Goal: Browse casually

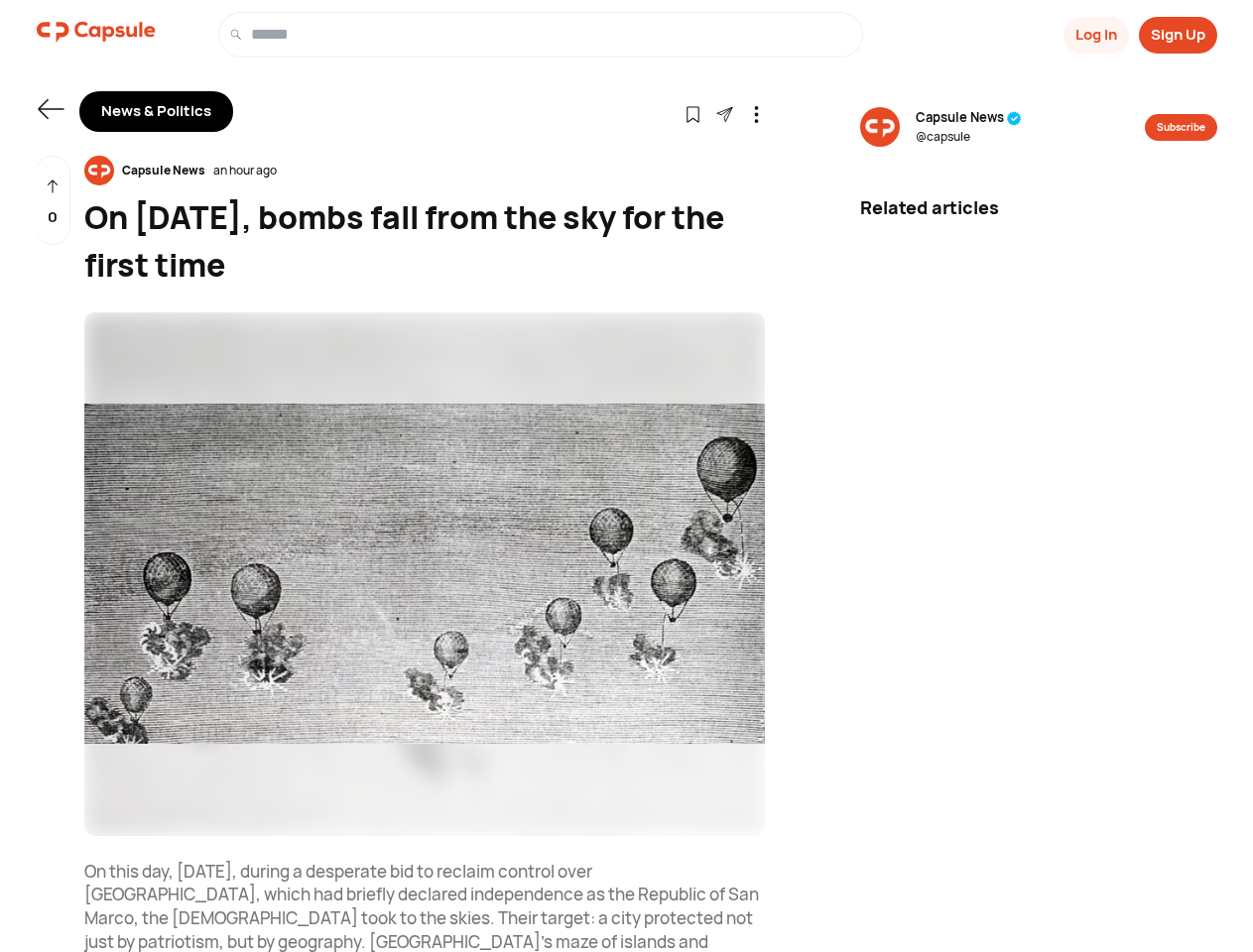
click at [1094, 35] on button "Log In" at bounding box center [1096, 35] width 66 height 37
click at [1177, 35] on button "Sign Up" at bounding box center [1178, 35] width 78 height 37
click at [51, 109] on icon at bounding box center [51, 109] width 26 height 20
click at [692, 113] on icon at bounding box center [692, 114] width 17 height 17
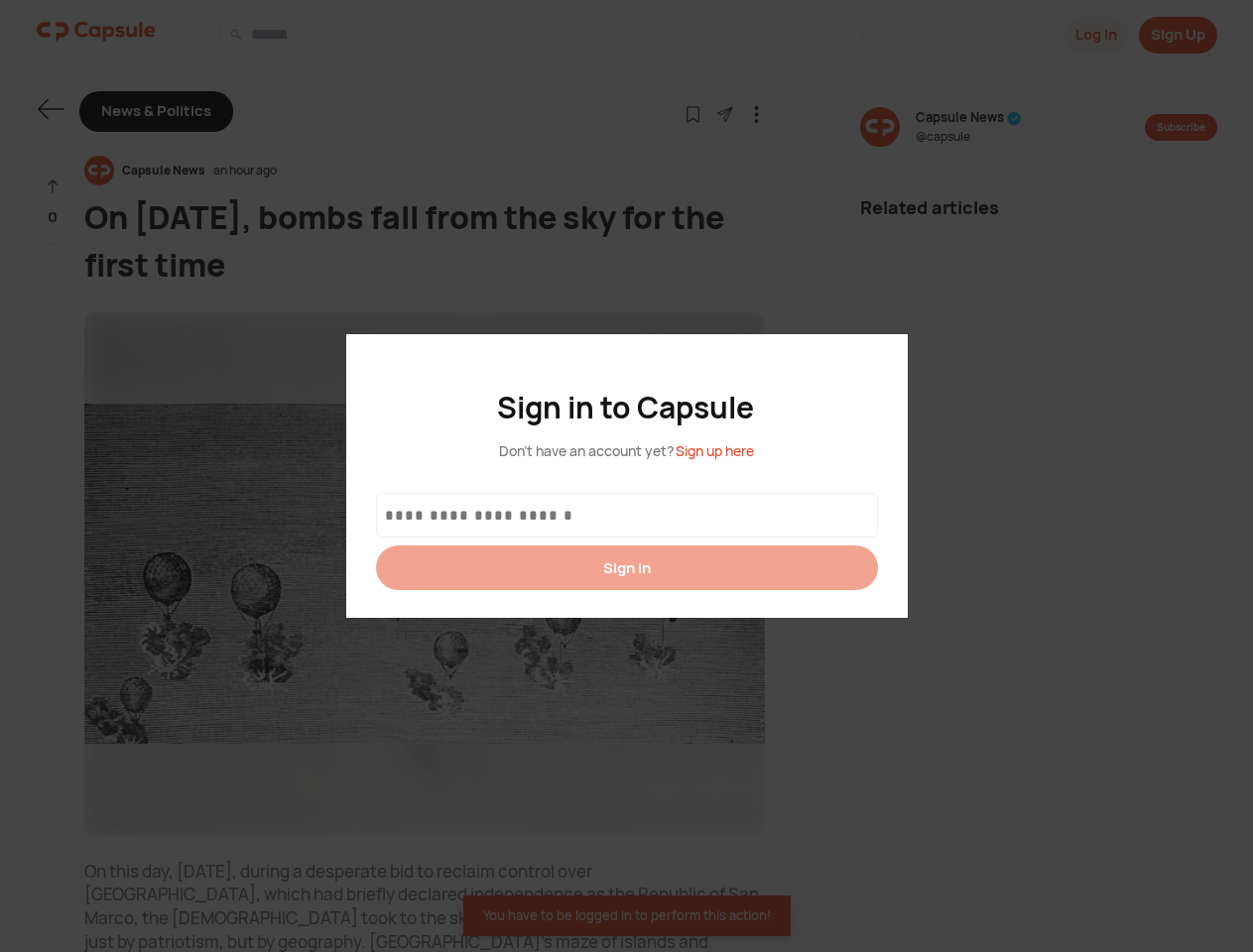
click at [724, 113] on div at bounding box center [626, 476] width 1253 height 952
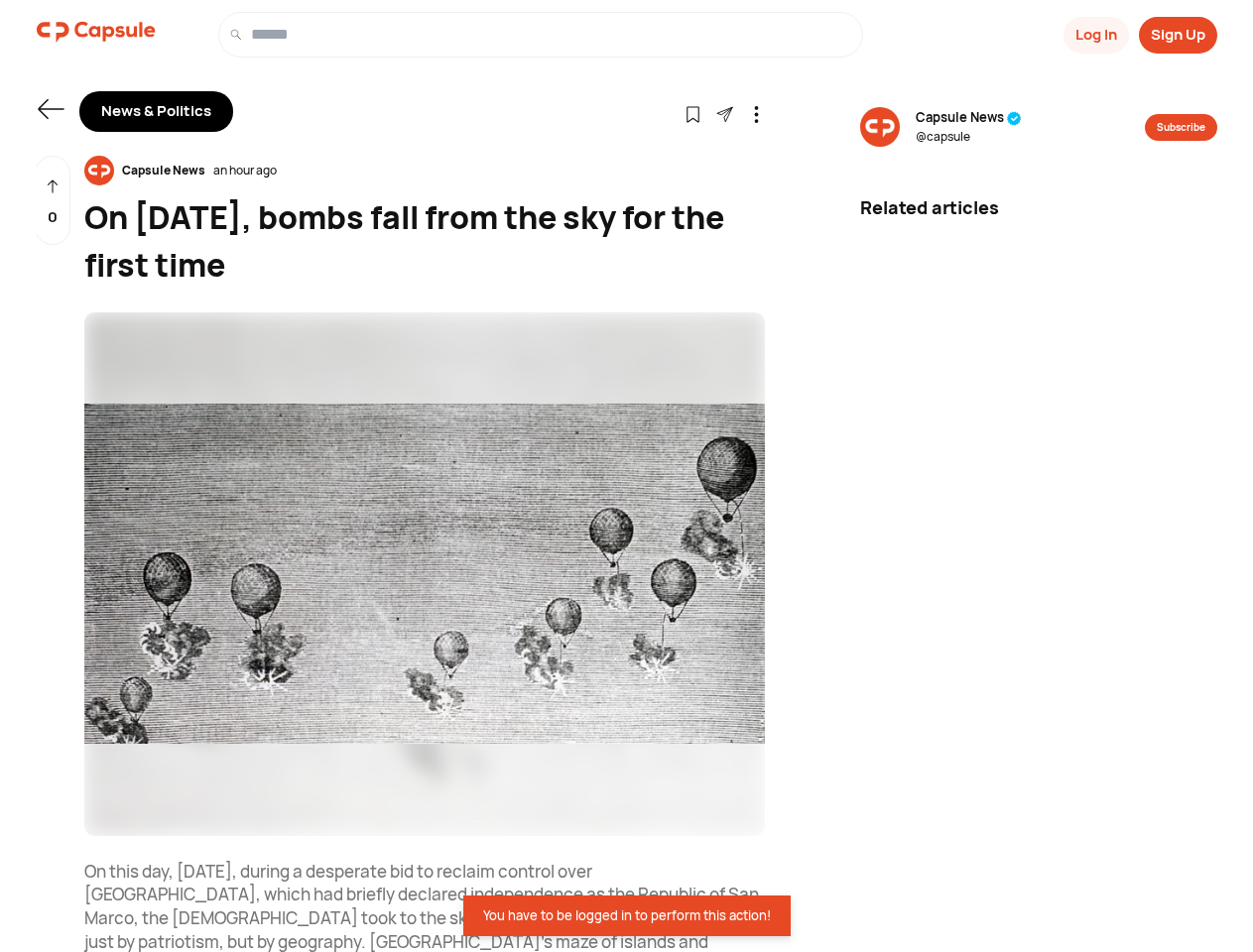
click at [755, 113] on icon at bounding box center [756, 114] width 17 height 17
click at [425, 171] on div "Capsule News an hour ago" at bounding box center [424, 171] width 680 height 30
click at [425, 574] on img at bounding box center [424, 574] width 680 height 523
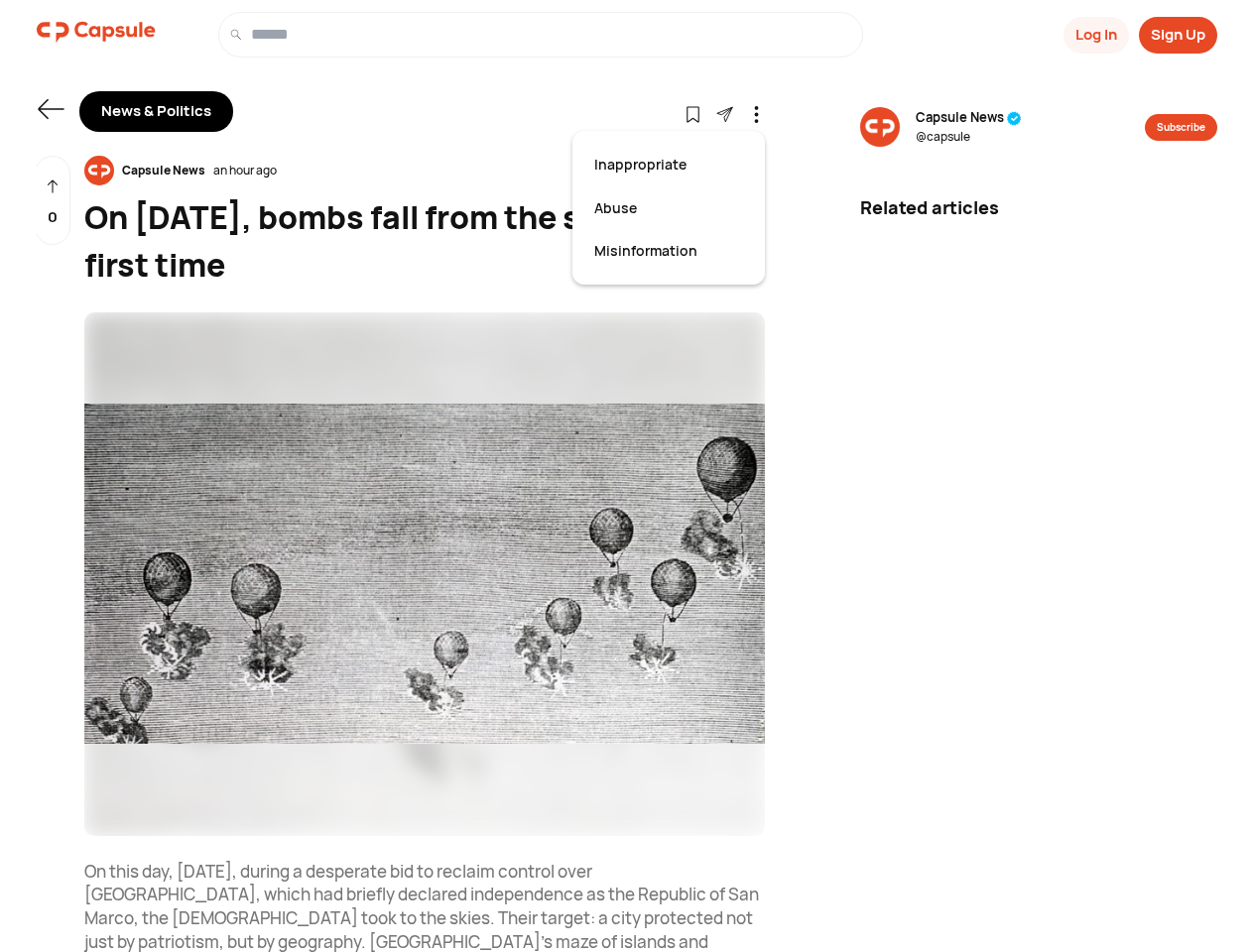
click at [53, 201] on div "0" at bounding box center [53, 201] width 36 height 90
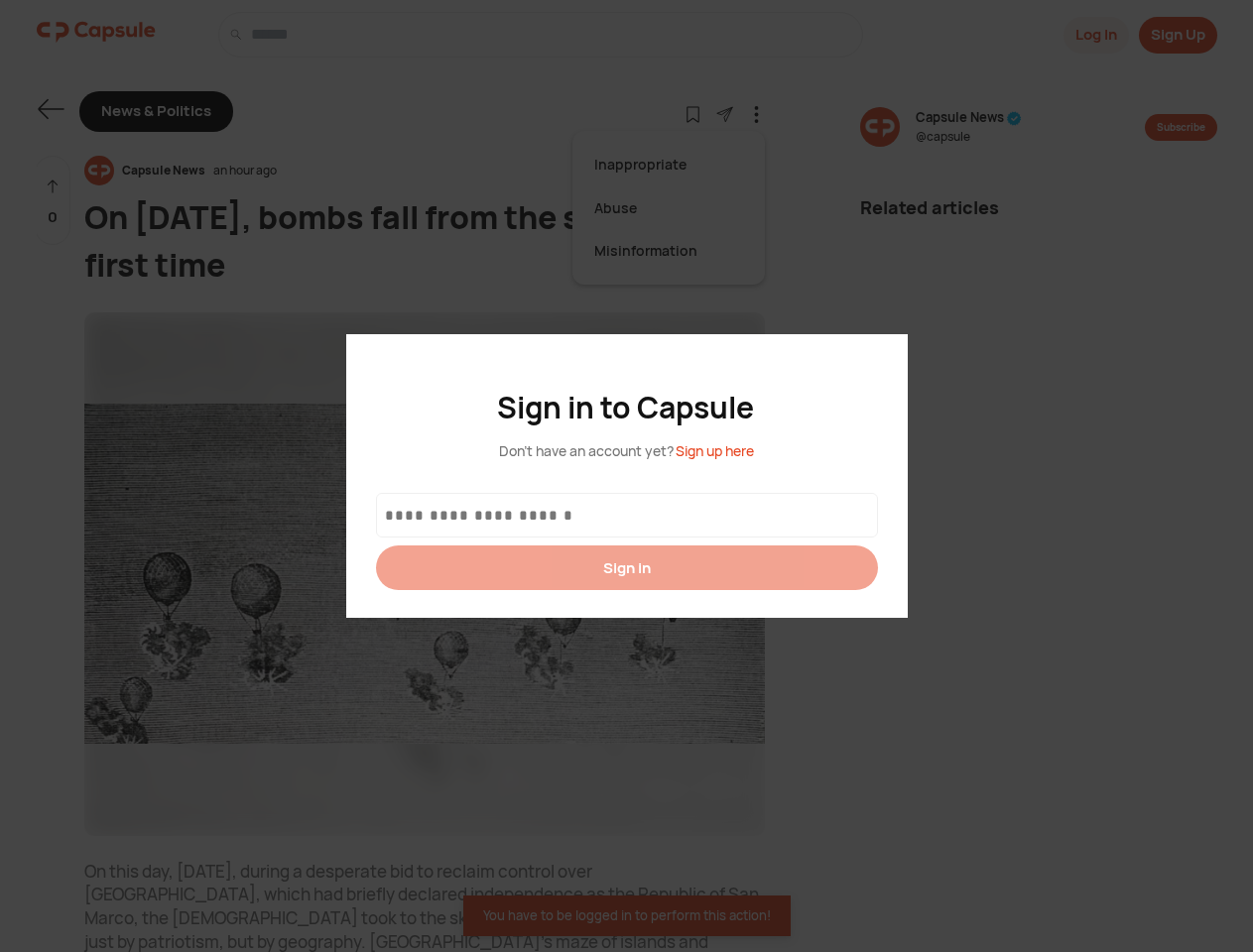
click at [968, 127] on div at bounding box center [626, 476] width 1253 height 952
